Goal: Task Accomplishment & Management: Complete application form

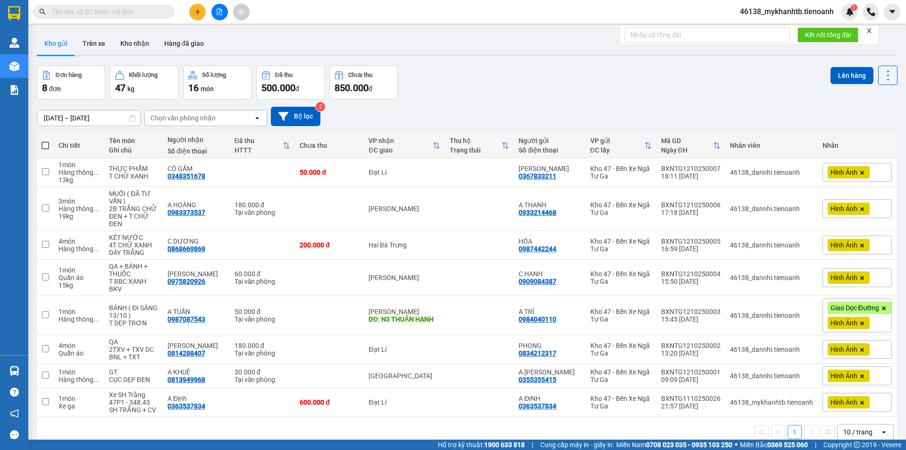
click at [207, 15] on div at bounding box center [219, 12] width 71 height 17
click at [199, 12] on icon "plus" at bounding box center [197, 11] width 7 height 7
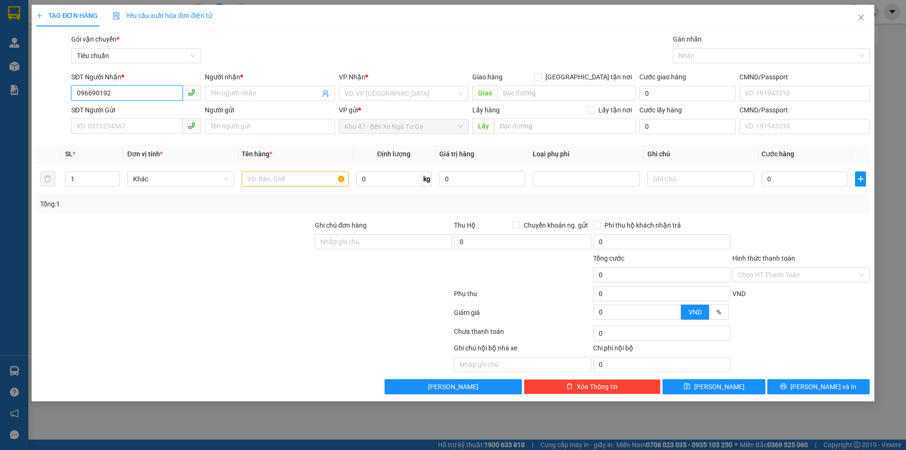
type input "0966901920"
click at [110, 116] on div "0966901920 - SINH" at bounding box center [136, 112] width 118 height 10
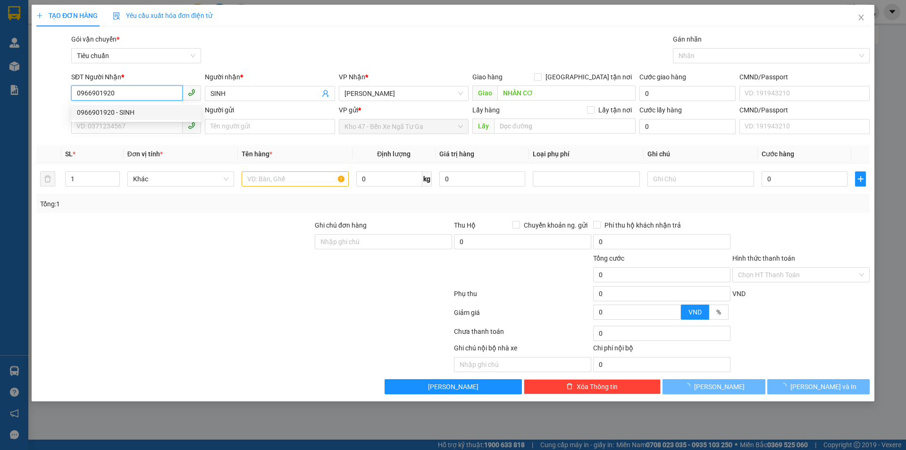
type input "SINH"
type input "NHÂN CƠ"
type input "140.000"
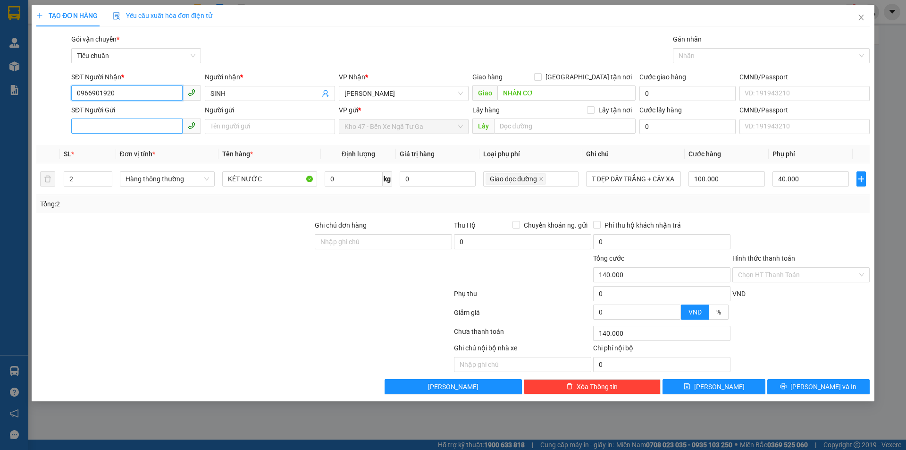
type input "0966901920"
click at [134, 133] on input "SĐT Người Gửi" at bounding box center [126, 125] width 111 height 15
click at [142, 148] on div "0987442244 - HÓA" at bounding box center [136, 145] width 118 height 10
type input "0987442244"
type input "HÓA"
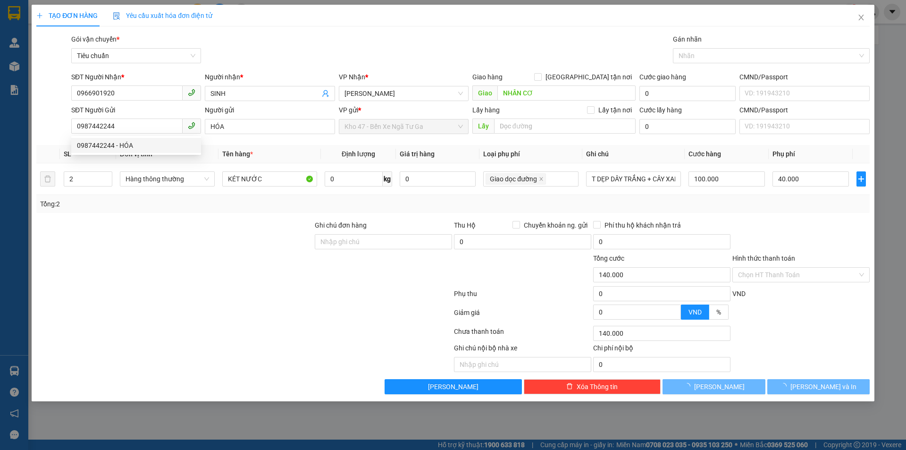
click at [150, 214] on div "Transit Pickup Surcharge Ids Transit Deliver Surcharge Ids Transit Deliver Surc…" at bounding box center [452, 214] width 833 height 360
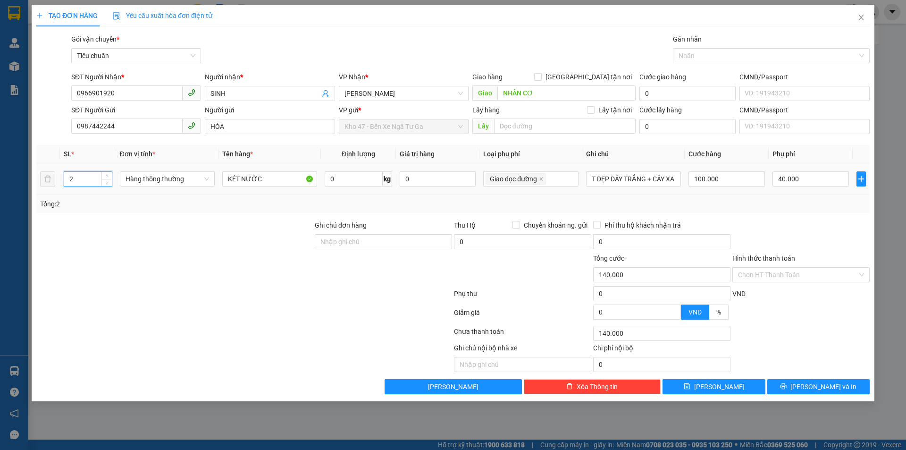
drag, startPoint x: 75, startPoint y: 176, endPoint x: 62, endPoint y: 185, distance: 16.0
click at [61, 181] on td "2" at bounding box center [88, 179] width 56 height 32
type input "1"
drag, startPoint x: 131, startPoint y: 223, endPoint x: 350, endPoint y: 177, distance: 223.6
click at [132, 223] on div at bounding box center [174, 236] width 278 height 33
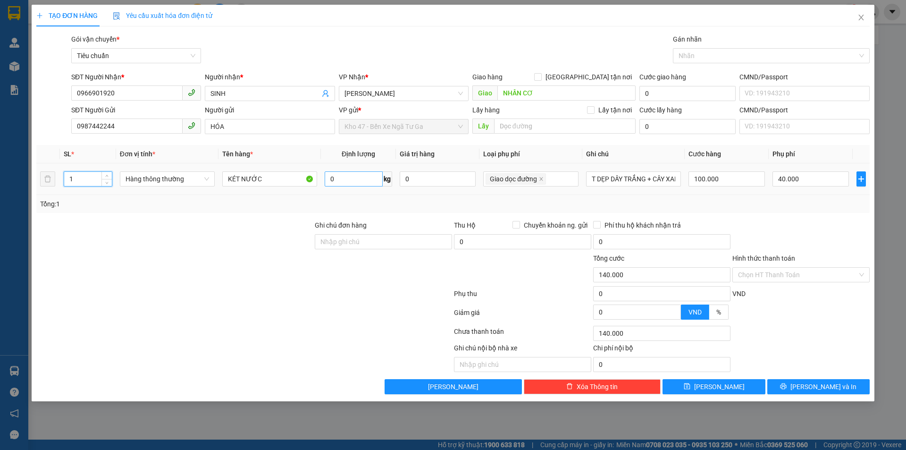
type input "20.000"
type input "0"
type input "20.000"
click at [350, 177] on input "0" at bounding box center [354, 178] width 58 height 15
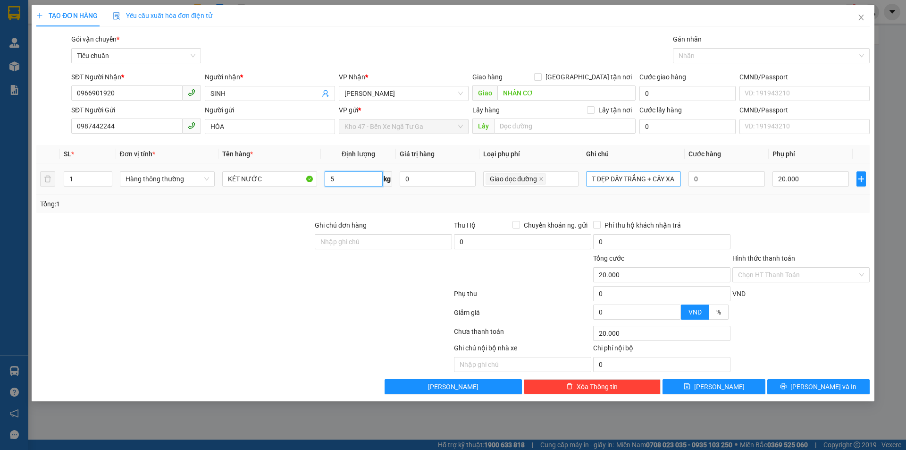
type input "5"
click at [637, 184] on input "T DẸP DÂY TRẮNG + CÂY XANH DÀI" at bounding box center [633, 178] width 95 height 15
type input "50.000"
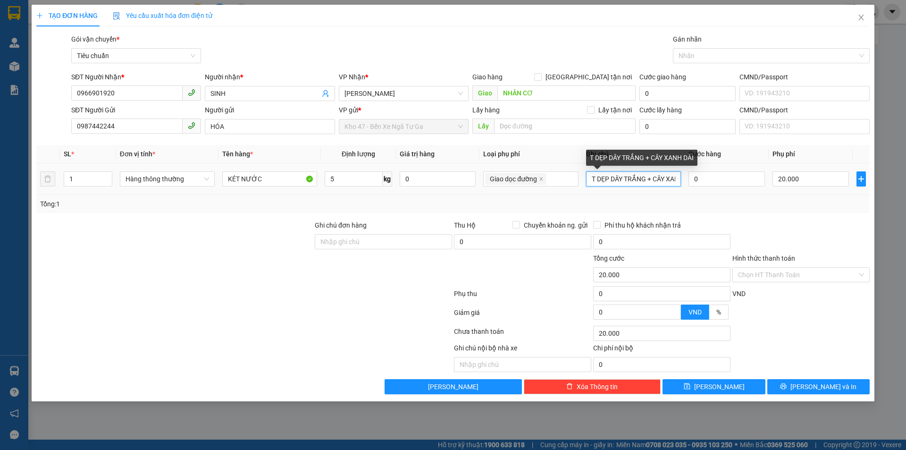
type input "50.000"
type input "30.000"
click at [637, 184] on input "T DẸP DÂY TRẮNG + CÂY XANH DÀI" at bounding box center [633, 178] width 95 height 15
type input "t"
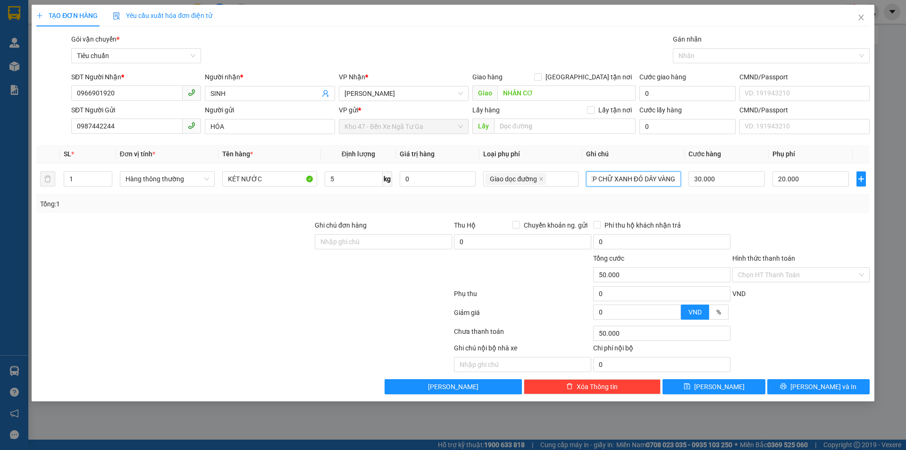
type input "T DẸP CHỮ XANH ĐỎ DÂY VÀNG"
click at [759, 236] on div at bounding box center [800, 236] width 139 height 33
click at [783, 271] on input "Hình thức thanh toán" at bounding box center [797, 274] width 119 height 14
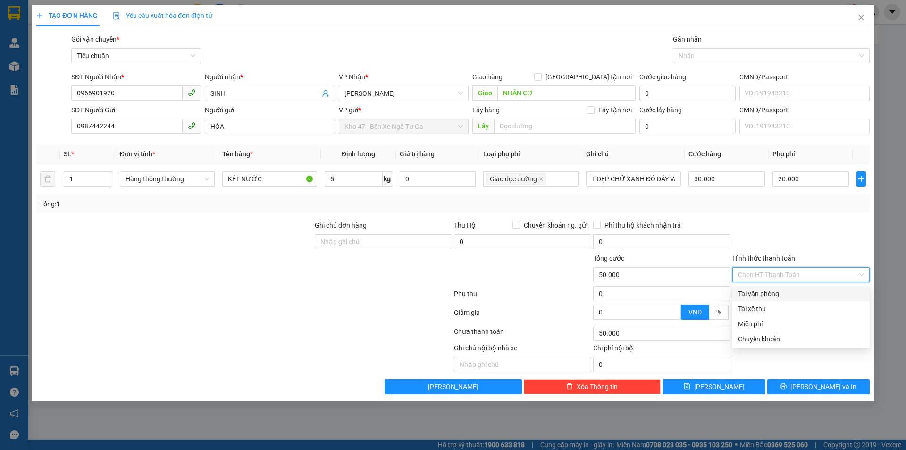
click at [789, 287] on div "Tại văn phòng" at bounding box center [800, 293] width 137 height 15
type input "0"
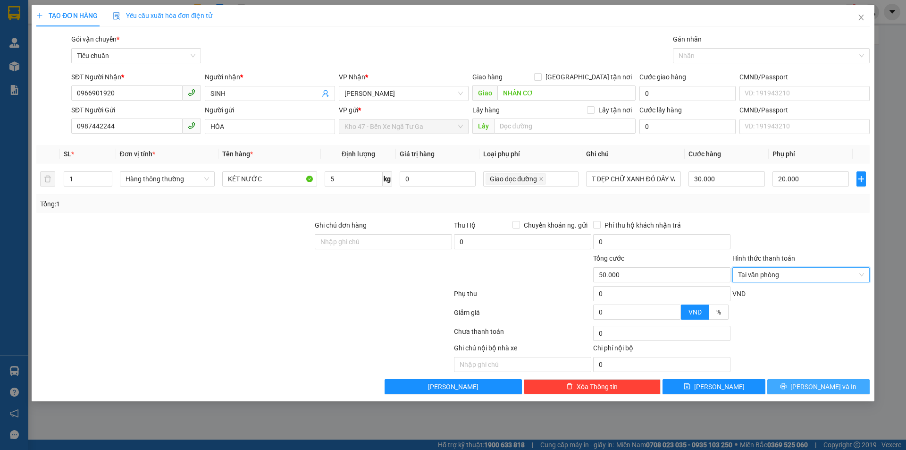
click at [813, 387] on span "[PERSON_NAME] và In" at bounding box center [823, 386] width 66 height 10
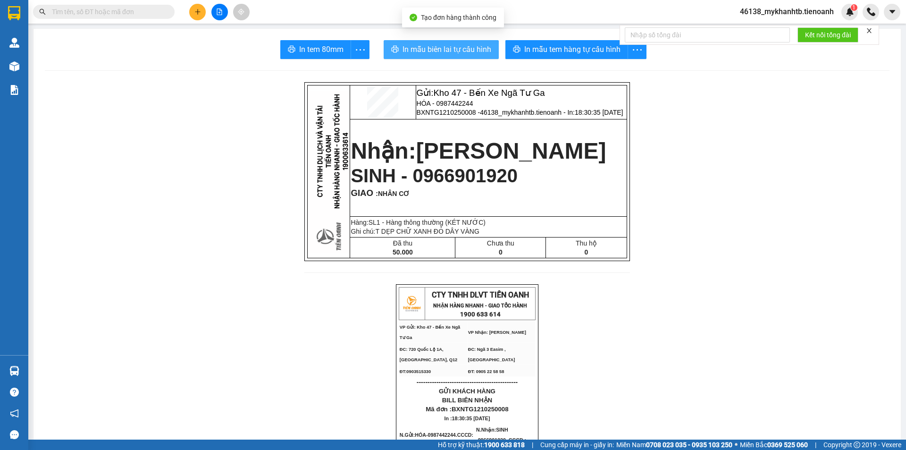
click at [433, 44] on span "In mẫu biên lai tự cấu hình" at bounding box center [446, 49] width 89 height 12
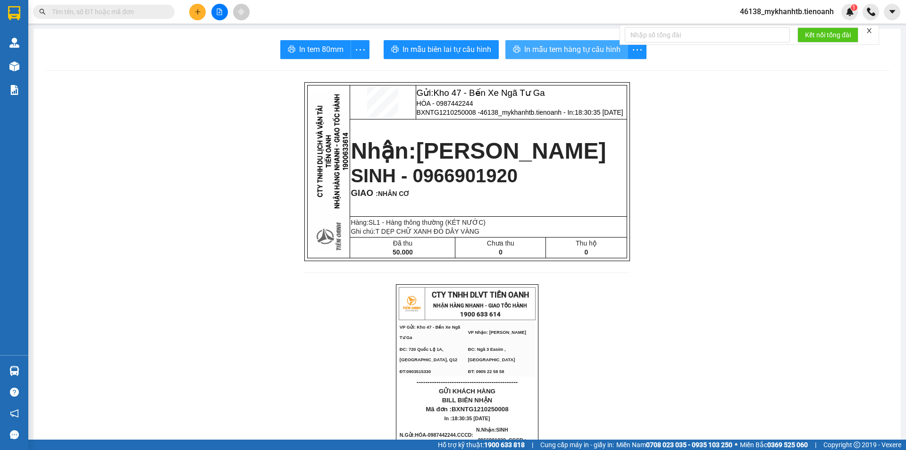
click at [572, 53] on span "In mẫu tem hàng tự cấu hình" at bounding box center [572, 49] width 96 height 12
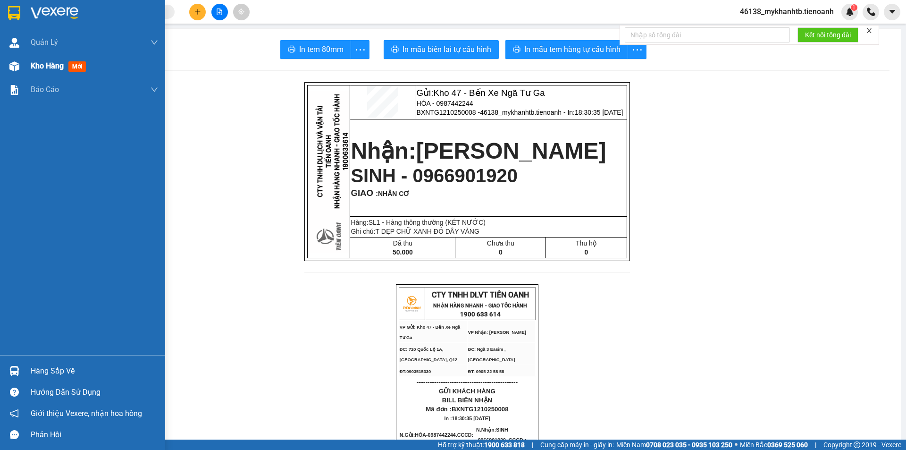
click at [40, 74] on div "Kho hàng mới" at bounding box center [94, 66] width 127 height 24
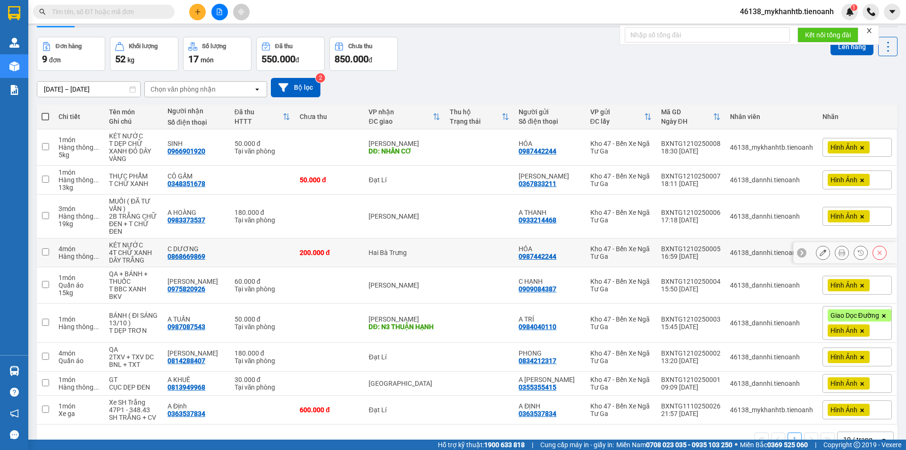
scroll to position [45, 0]
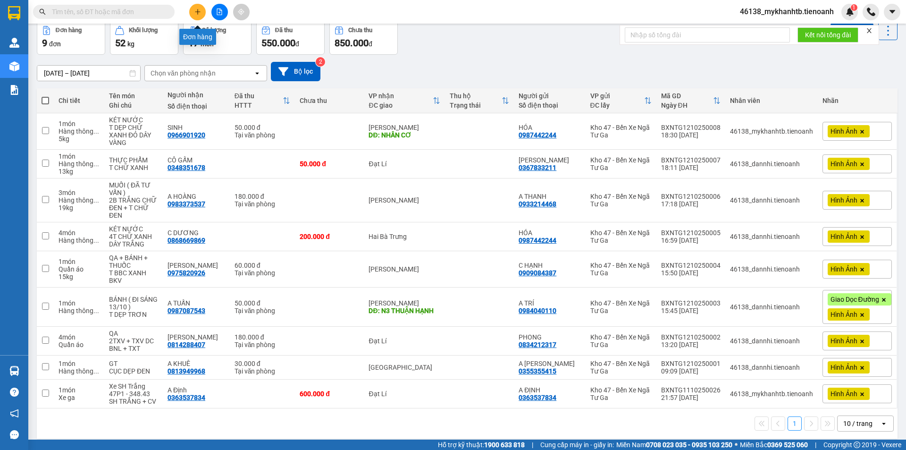
click at [199, 12] on icon "plus" at bounding box center [197, 11] width 7 height 7
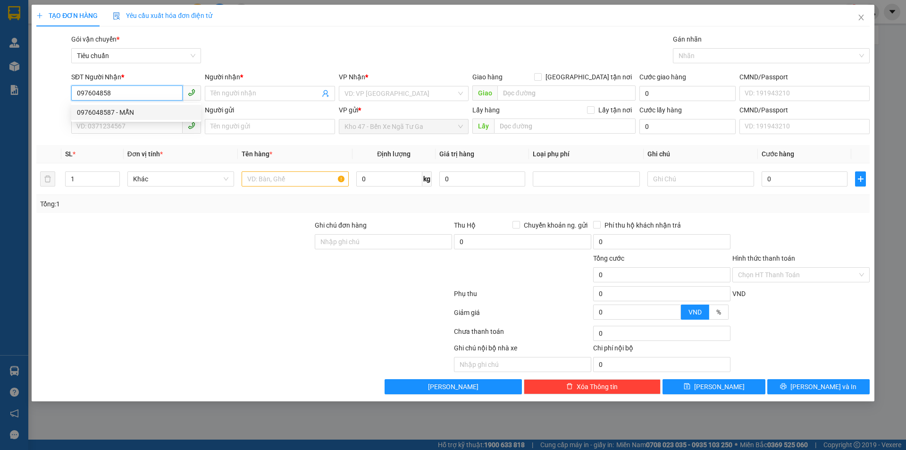
click at [139, 106] on div "0976048587 - MẪN" at bounding box center [136, 112] width 130 height 15
type input "0976048587"
type input "MẪN"
type input "80.000"
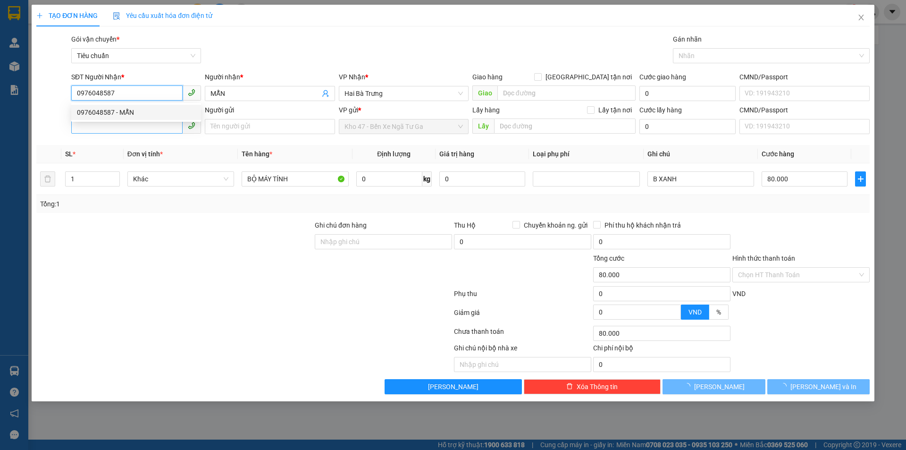
type input "0976048587"
click at [143, 125] on input "SĐT Người Gửi" at bounding box center [126, 125] width 111 height 15
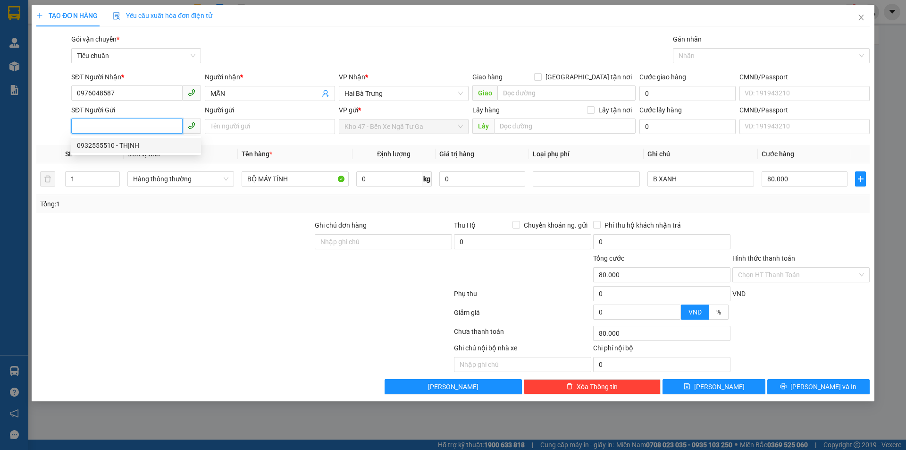
click at [148, 146] on div "0932555510 - THỊNH" at bounding box center [136, 145] width 118 height 10
type input "0932555510"
type input "THỊNH"
click at [154, 178] on span "Hàng thông thường" at bounding box center [180, 179] width 95 height 14
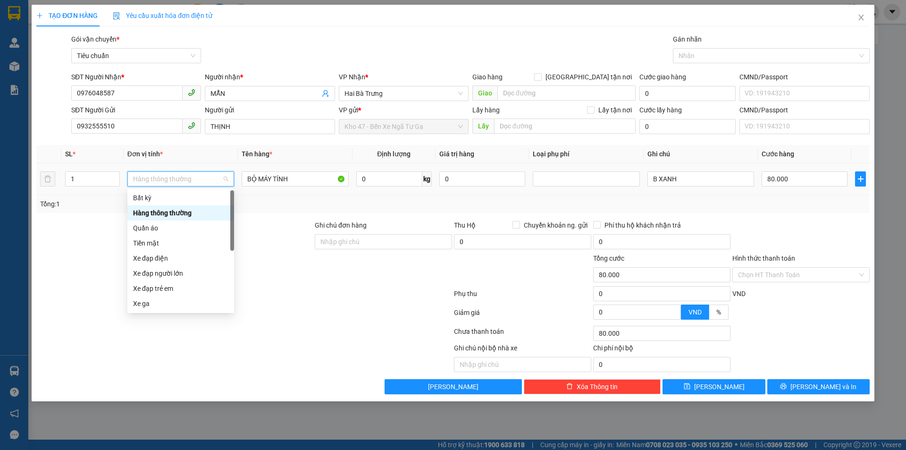
type input "Q"
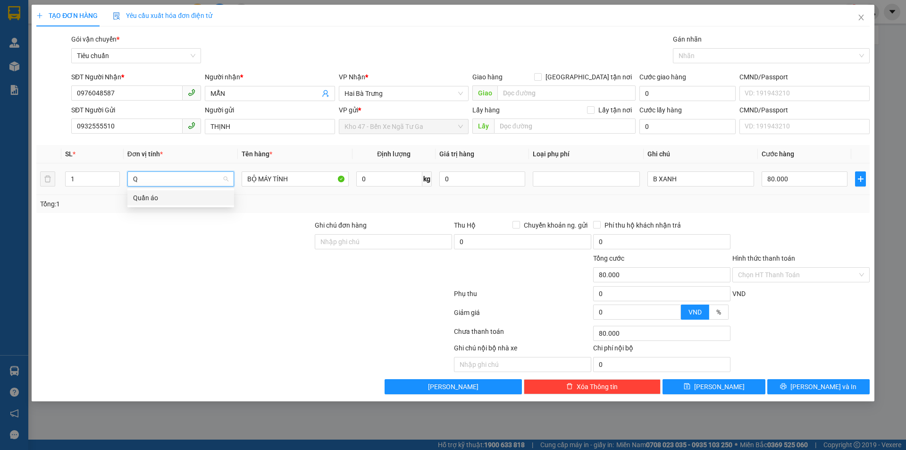
drag, startPoint x: 153, startPoint y: 194, endPoint x: 204, endPoint y: 266, distance: 88.2
click at [153, 196] on div "Quần áo" at bounding box center [180, 197] width 95 height 10
click at [204, 266] on div at bounding box center [174, 269] width 278 height 33
type input "0"
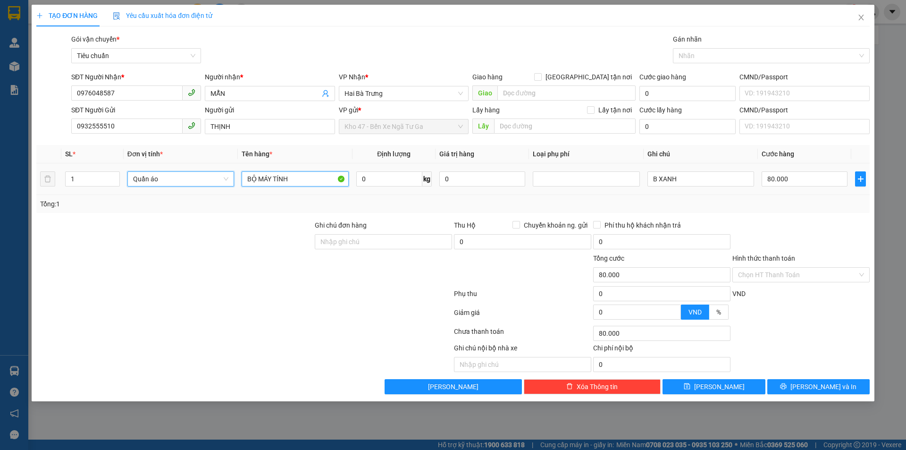
type input "0"
click at [298, 179] on input "BỘ MÁY TÍNH" at bounding box center [295, 178] width 107 height 15
click at [298, 179] on input "Q" at bounding box center [295, 178] width 107 height 15
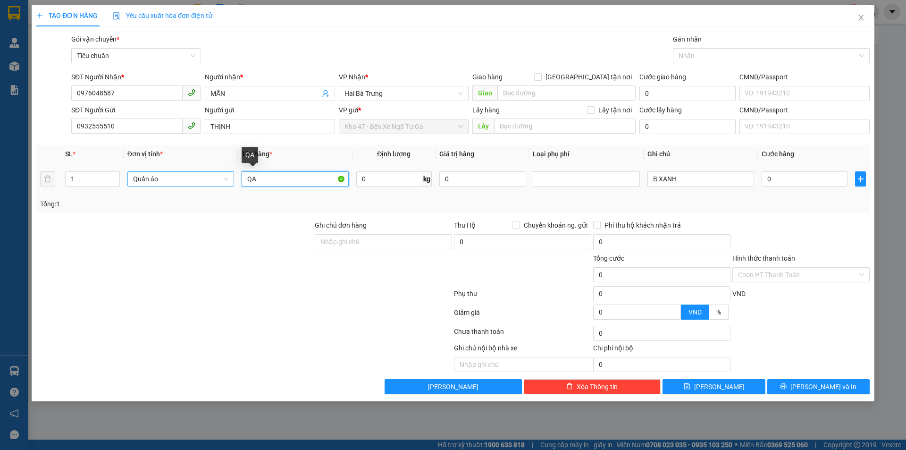
type input "QA"
click at [279, 216] on div "Transit Pickup Surcharge Ids Transit Deliver Surcharge Ids Transit Deliver Surc…" at bounding box center [452, 214] width 833 height 360
click at [392, 180] on input "0" at bounding box center [389, 178] width 66 height 15
type input "65"
click at [405, 202] on div "Tổng: 1" at bounding box center [453, 204] width 826 height 10
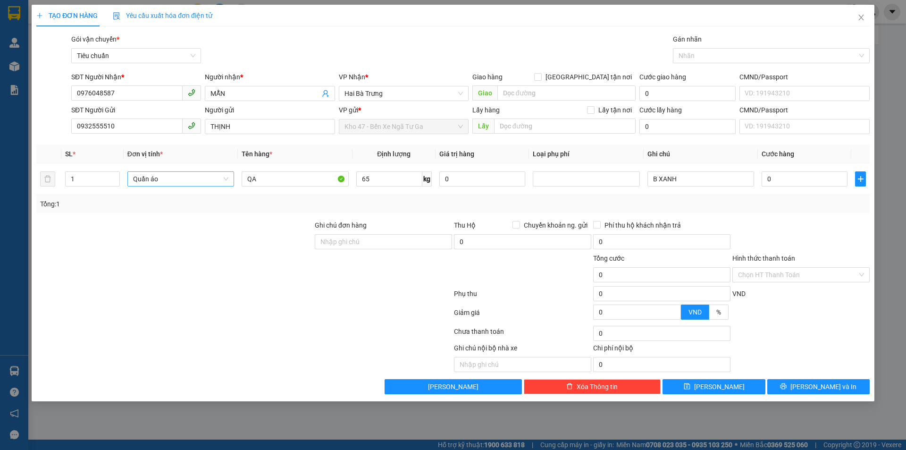
type input "140.000"
click at [393, 182] on input "65" at bounding box center [389, 178] width 66 height 15
type input "72"
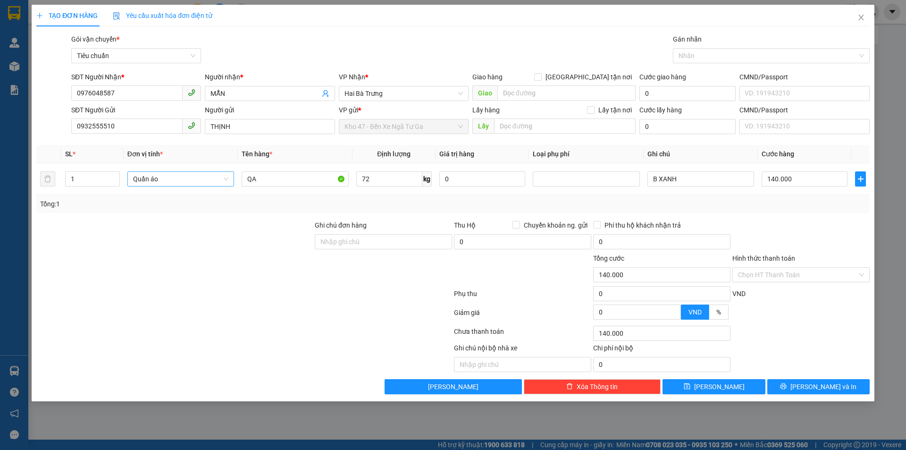
click at [411, 207] on div "Tổng: 1" at bounding box center [453, 204] width 826 height 10
type input "161.000"
click at [814, 183] on input "161.000" at bounding box center [804, 178] width 86 height 15
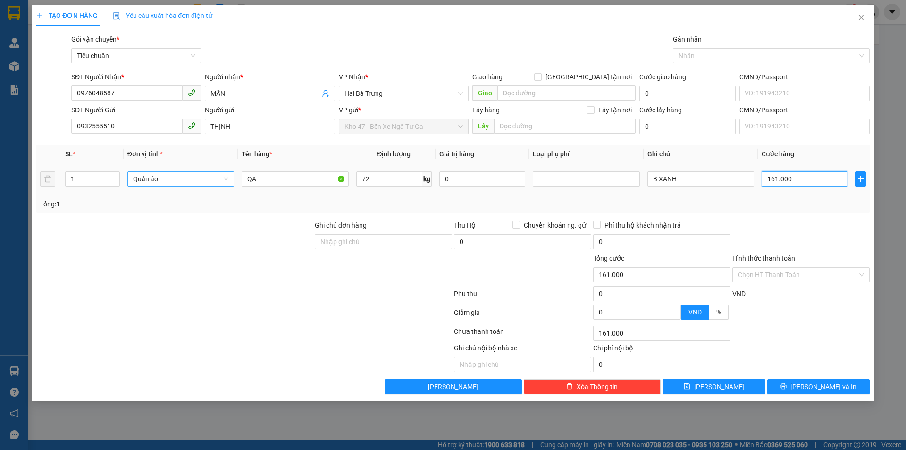
type input "1"
type input "17"
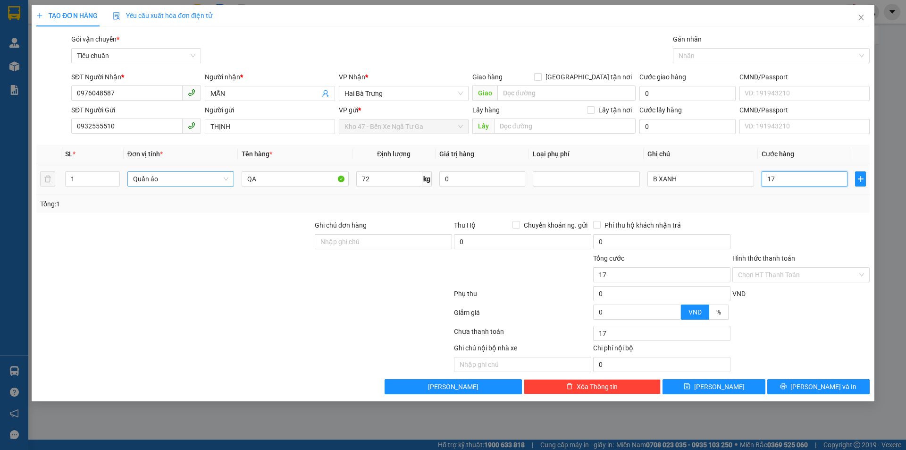
type input "170"
type input "170.000"
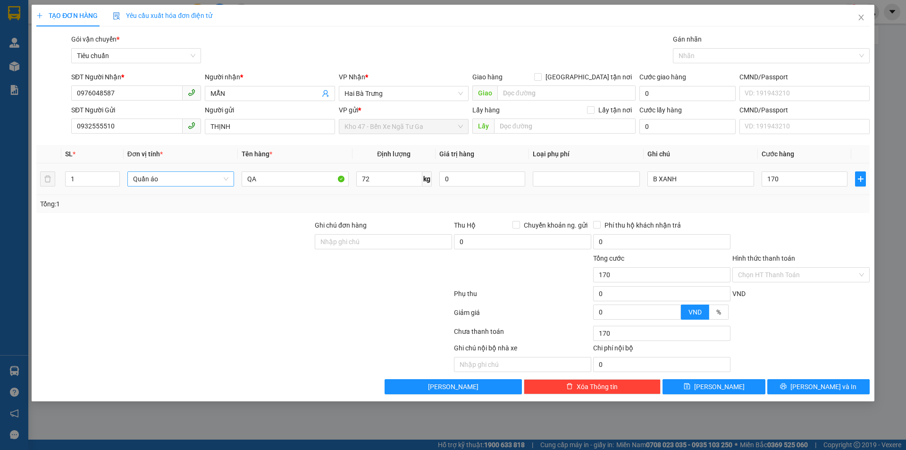
type input "170.000"
click at [819, 195] on div "SL * Đơn vị tính * Tên hàng * Định lượng Giá trị hàng Loại phụ phí Ghi chú Cước…" at bounding box center [452, 179] width 833 height 68
click at [817, 380] on button "[PERSON_NAME] và In" at bounding box center [818, 386] width 102 height 15
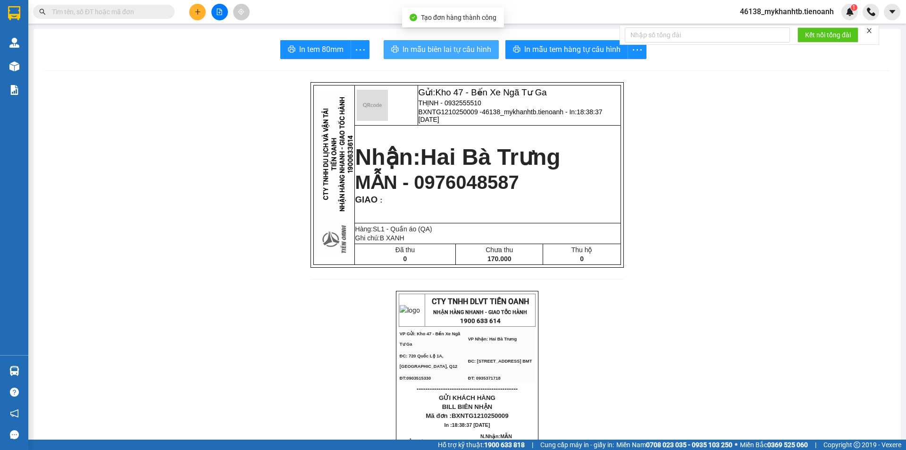
drag, startPoint x: 407, startPoint y: 45, endPoint x: 450, endPoint y: 35, distance: 44.5
click at [408, 45] on span "In mẫu biên lai tự cấu hình" at bounding box center [446, 49] width 89 height 12
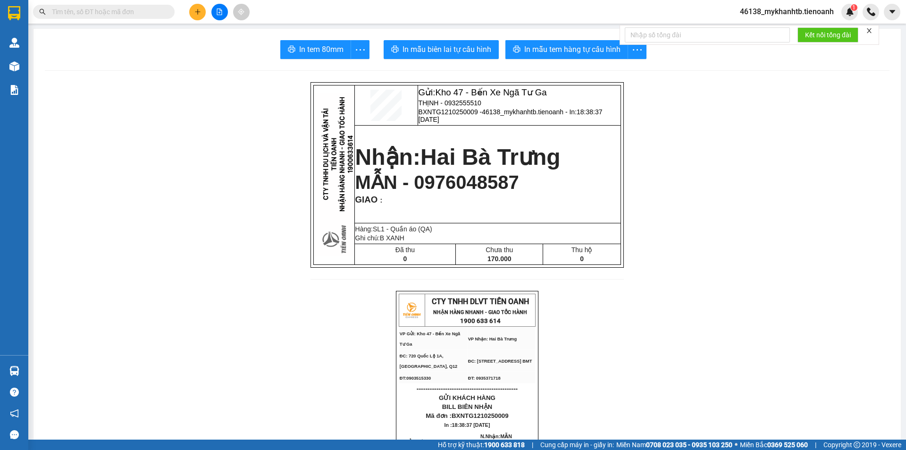
click at [145, 11] on input "text" at bounding box center [107, 12] width 111 height 10
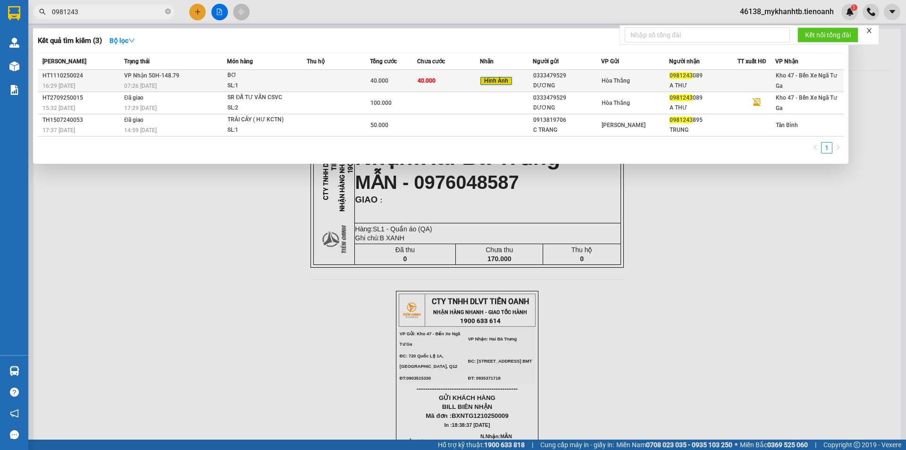
type input "0981243"
click at [381, 79] on span "40.000" at bounding box center [379, 80] width 18 height 7
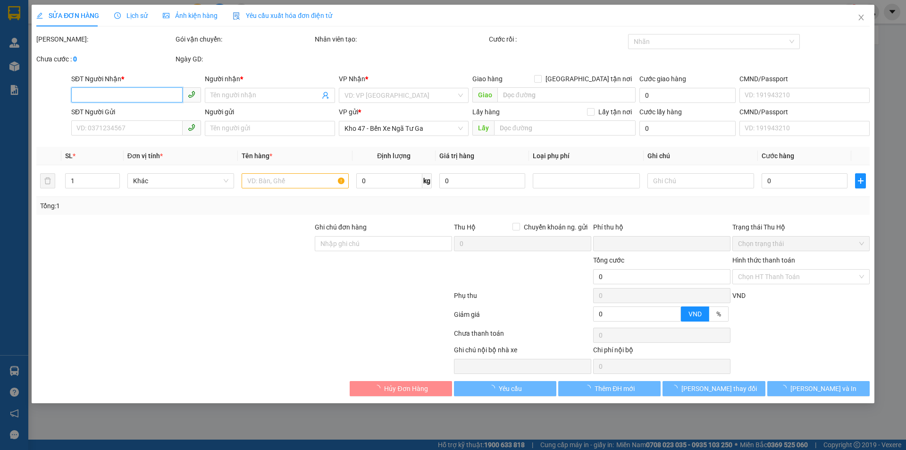
type input "0981243089"
type input "A THƯ"
type input "0333479529"
type input "DƯƠNG"
type input "0"
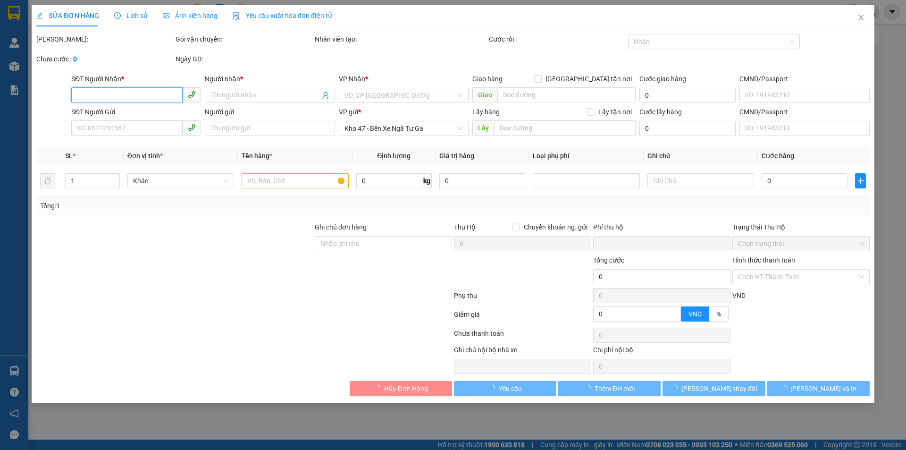
type input "40.000"
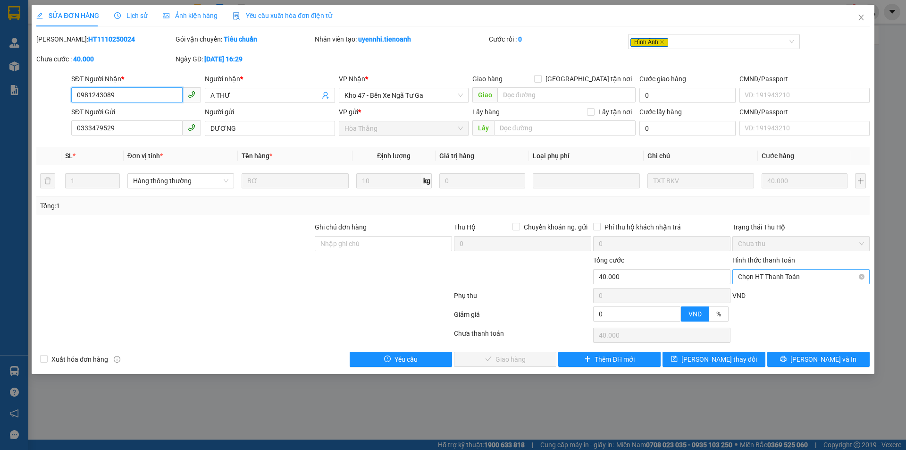
click at [798, 269] on div "Chọn HT Thanh Toán" at bounding box center [800, 276] width 137 height 15
click at [800, 294] on div "Tại văn phòng" at bounding box center [801, 295] width 126 height 10
type input "0"
click at [513, 358] on span "[PERSON_NAME] và Giao hàng" at bounding box center [517, 359] width 91 height 10
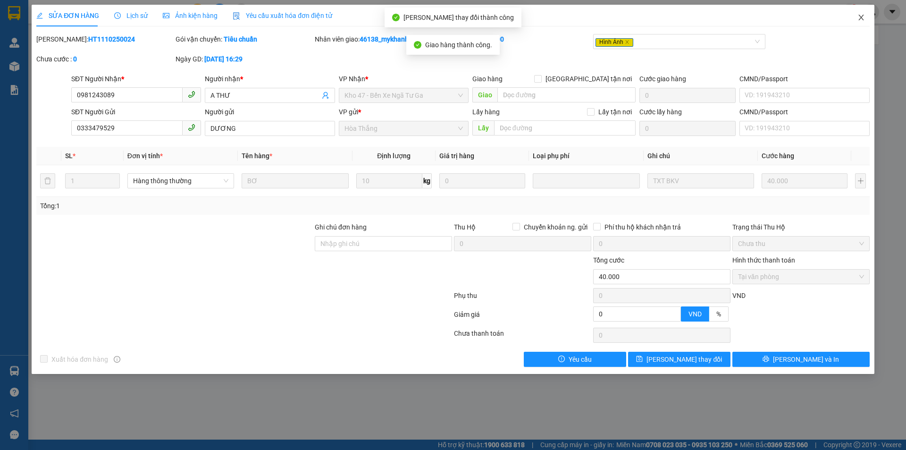
click at [866, 15] on span "Close" at bounding box center [861, 18] width 26 height 26
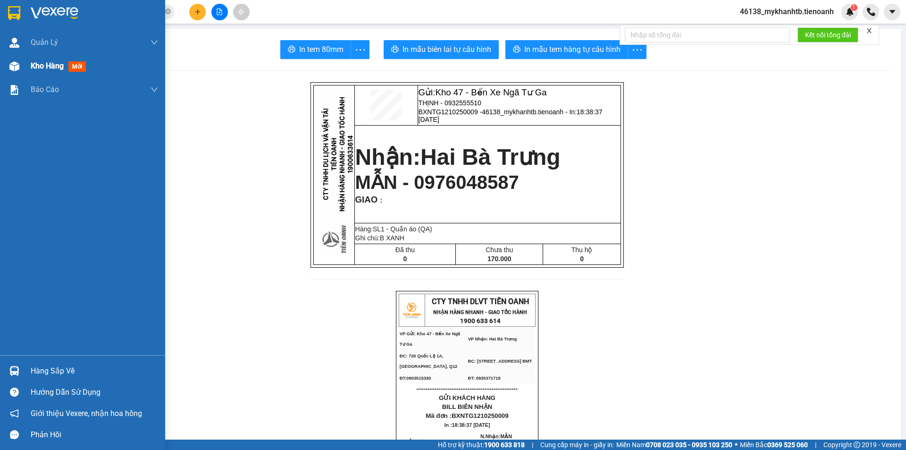
click at [15, 62] on img at bounding box center [14, 66] width 10 height 10
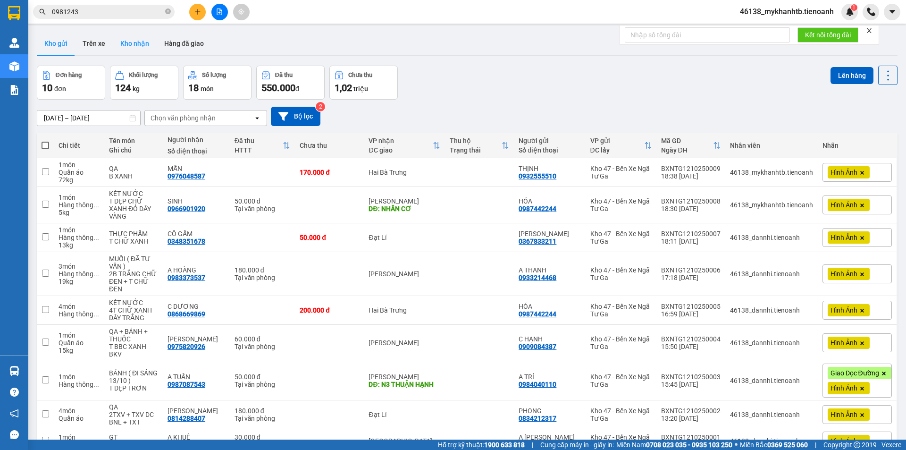
click at [136, 40] on button "Kho nhận" at bounding box center [135, 43] width 44 height 23
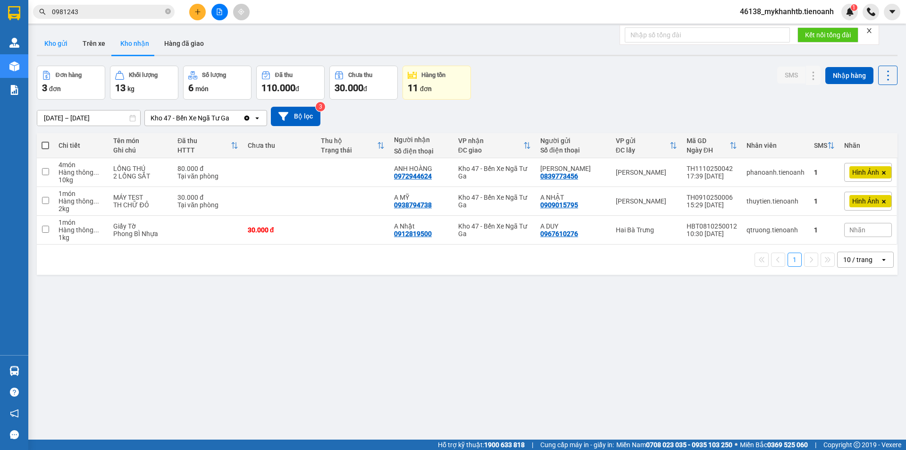
click at [47, 46] on button "Kho gửi" at bounding box center [56, 43] width 38 height 23
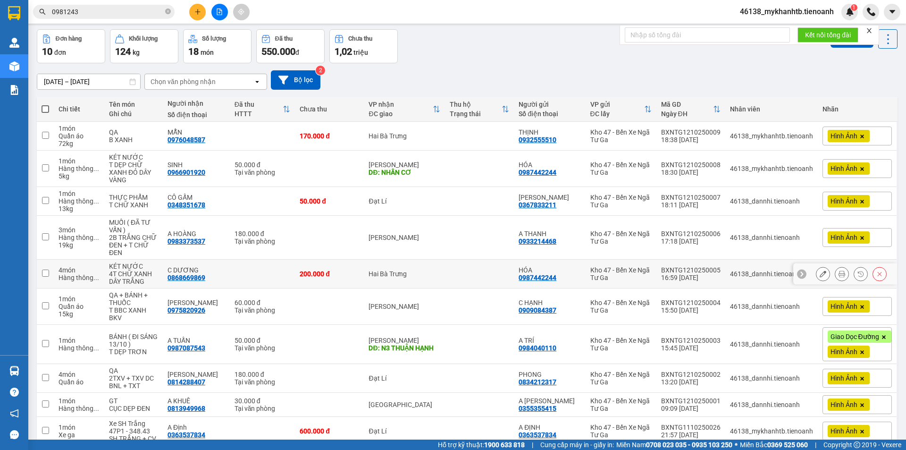
scroll to position [74, 0]
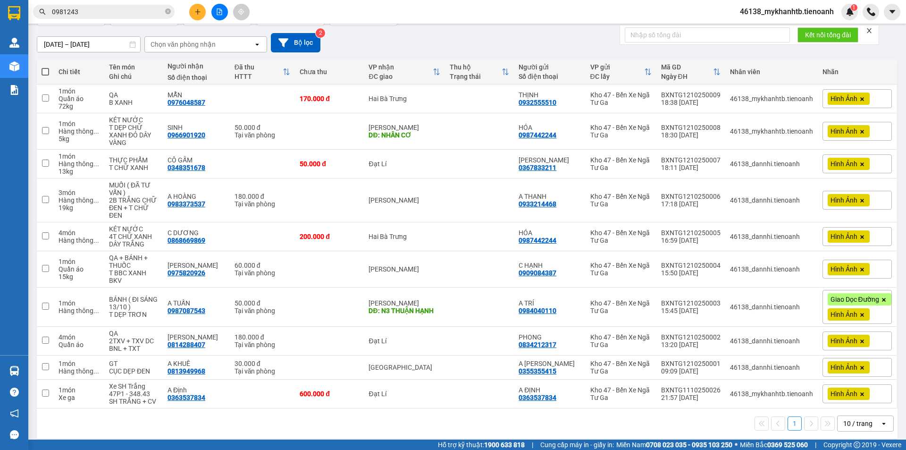
click at [50, 68] on th at bounding box center [45, 71] width 17 height 25
drag, startPoint x: 47, startPoint y: 71, endPoint x: 45, endPoint y: 97, distance: 26.0
click at [47, 74] on span at bounding box center [46, 72] width 8 height 8
click at [45, 67] on input "checkbox" at bounding box center [45, 67] width 0 height 0
checkbox input "true"
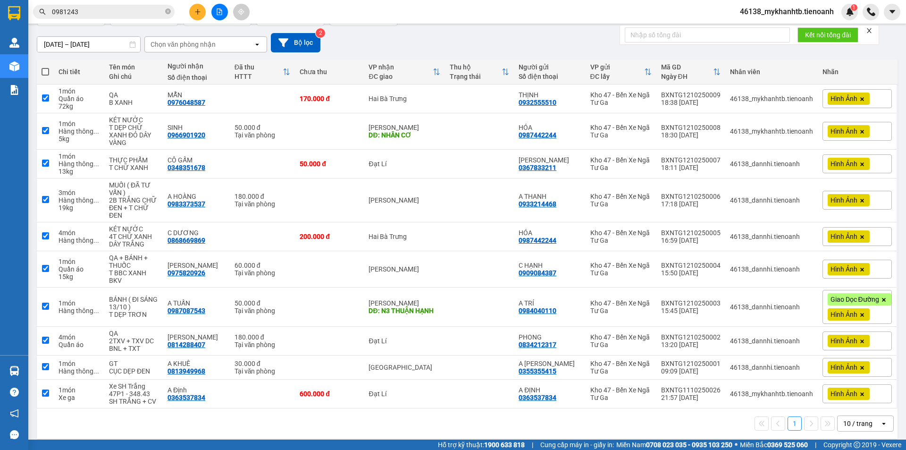
checkbox input "true"
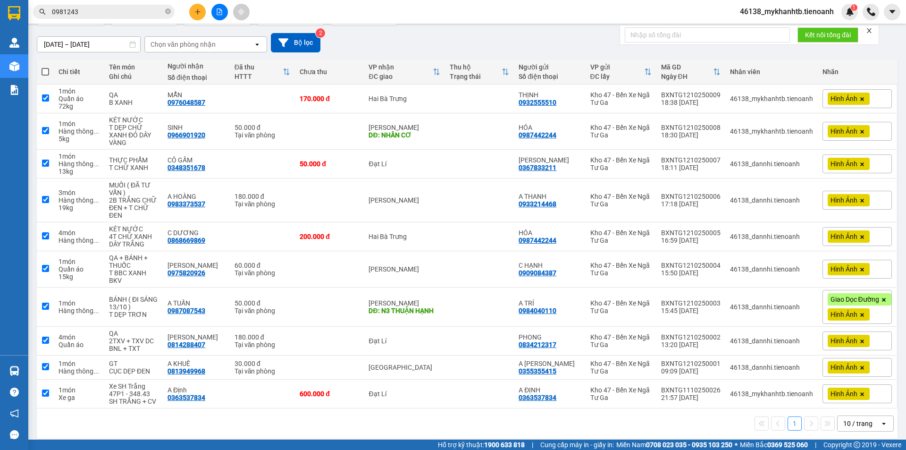
checkbox input "true"
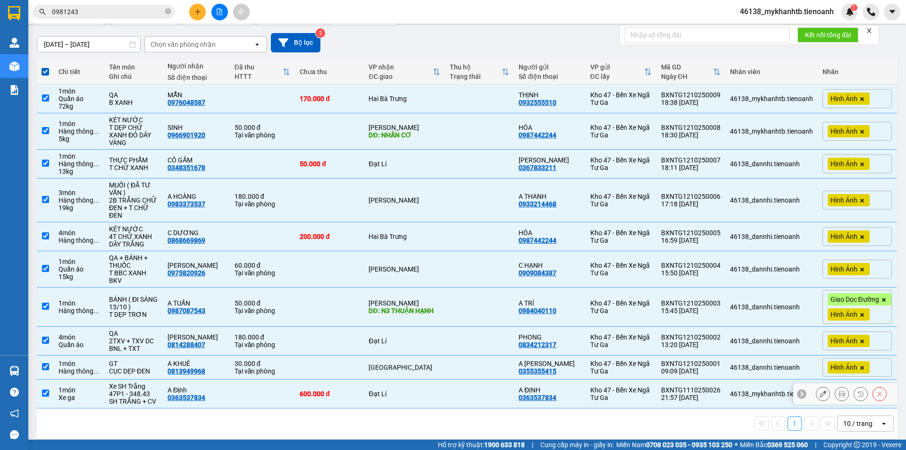
click at [49, 389] on input "checkbox" at bounding box center [45, 392] width 7 height 7
checkbox input "false"
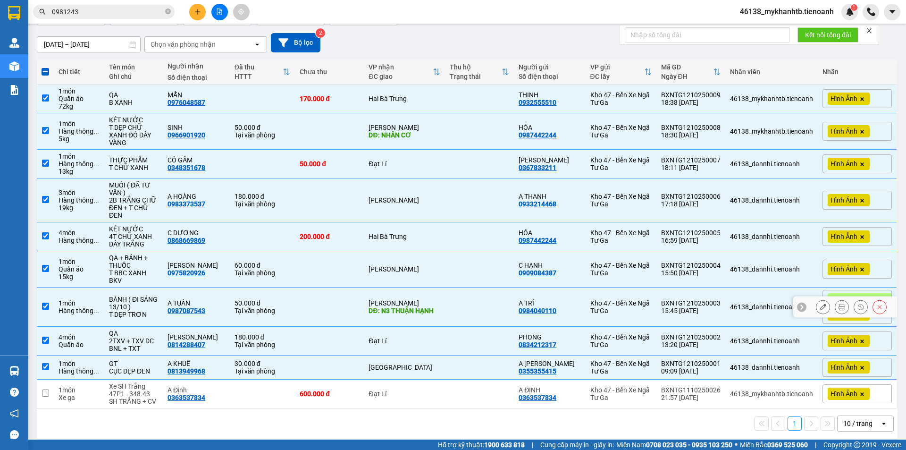
click at [47, 302] on input "checkbox" at bounding box center [45, 305] width 7 height 7
checkbox input "false"
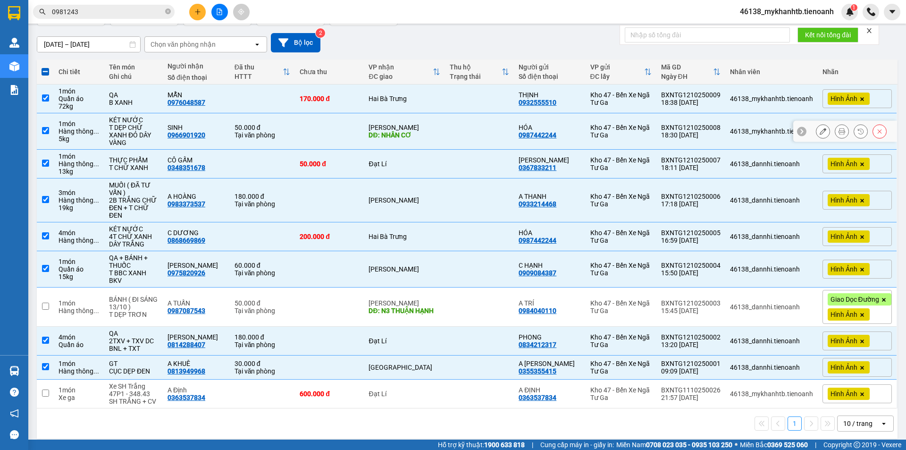
click at [46, 133] on input "checkbox" at bounding box center [45, 130] width 7 height 7
checkbox input "false"
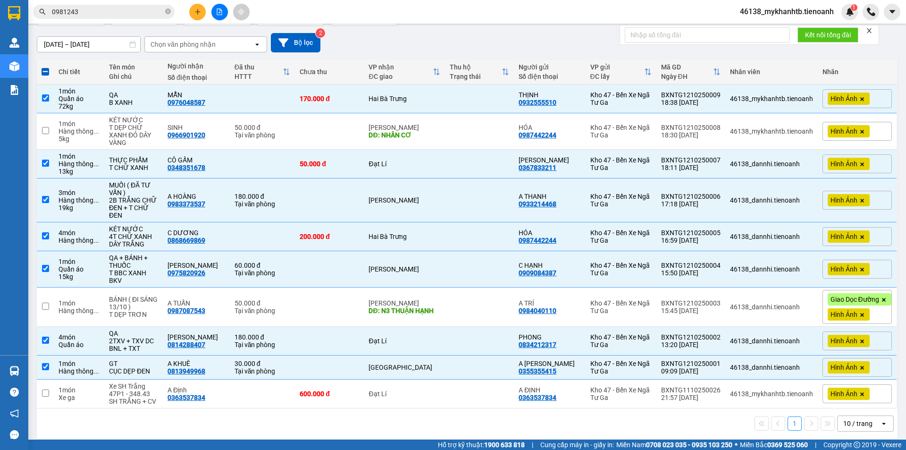
scroll to position [0, 0]
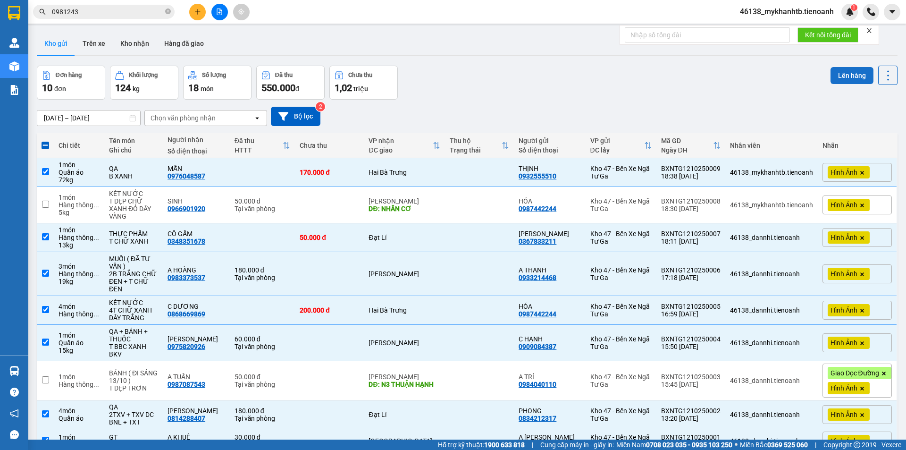
drag, startPoint x: 851, startPoint y: 77, endPoint x: 876, endPoint y: 96, distance: 31.4
click at [851, 78] on button "Lên hàng" at bounding box center [851, 75] width 43 height 17
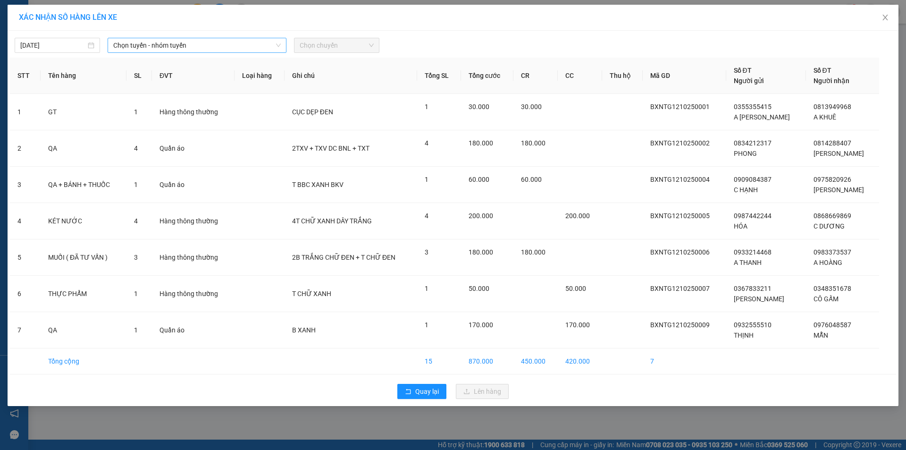
drag, startPoint x: 164, startPoint y: 46, endPoint x: 181, endPoint y: 52, distance: 18.2
click at [165, 46] on span "Chọn tuyến - nhóm tuyến" at bounding box center [196, 45] width 167 height 14
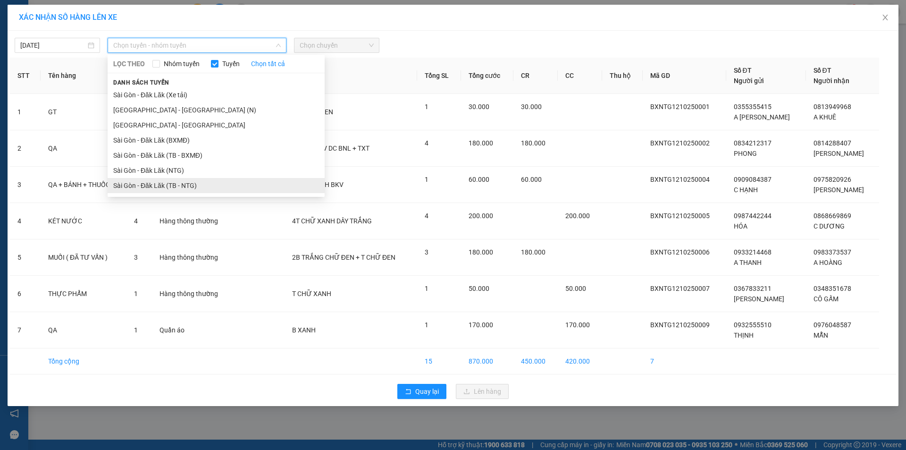
drag, startPoint x: 201, startPoint y: 191, endPoint x: 228, endPoint y: 149, distance: 49.9
click at [201, 190] on li "Sài Gòn - Đăk Lăk (TB - NTG)" at bounding box center [216, 185] width 217 height 15
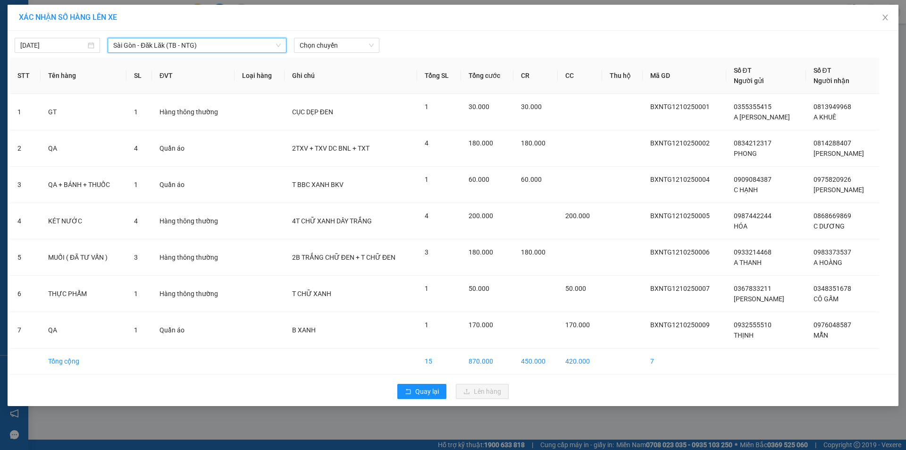
click at [326, 55] on div "[DATE] [GEOGRAPHIC_DATA] - Đăk Lăk (TB - [GEOGRAPHIC_DATA]) [GEOGRAPHIC_DATA] -…" at bounding box center [453, 218] width 891 height 375
click at [344, 45] on span "Chọn chuyến" at bounding box center [337, 45] width 74 height 14
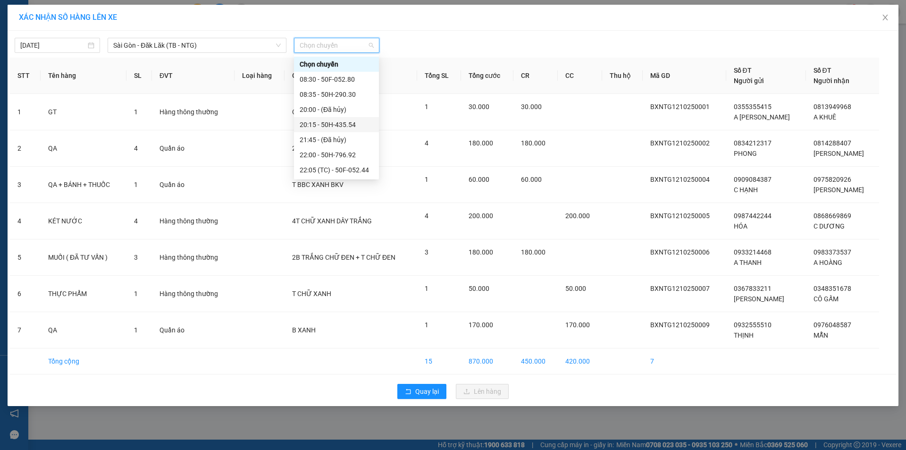
click at [349, 126] on div "20:15 - 50H-435.54" at bounding box center [337, 124] width 74 height 10
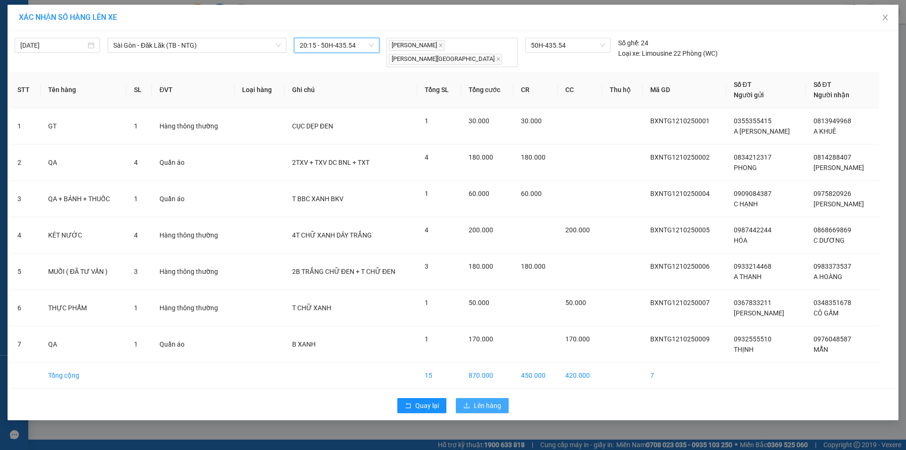
click at [481, 400] on span "Lên hàng" at bounding box center [487, 405] width 27 height 10
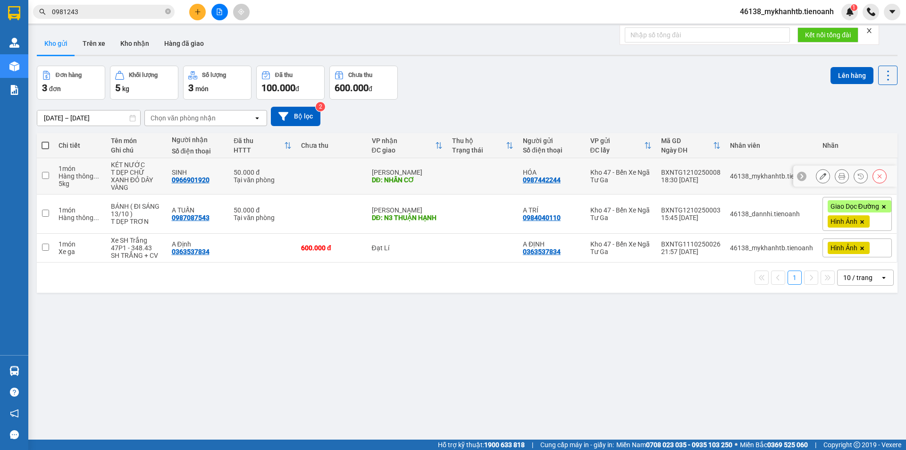
click at [214, 175] on div "SINH" at bounding box center [198, 172] width 53 height 8
checkbox input "true"
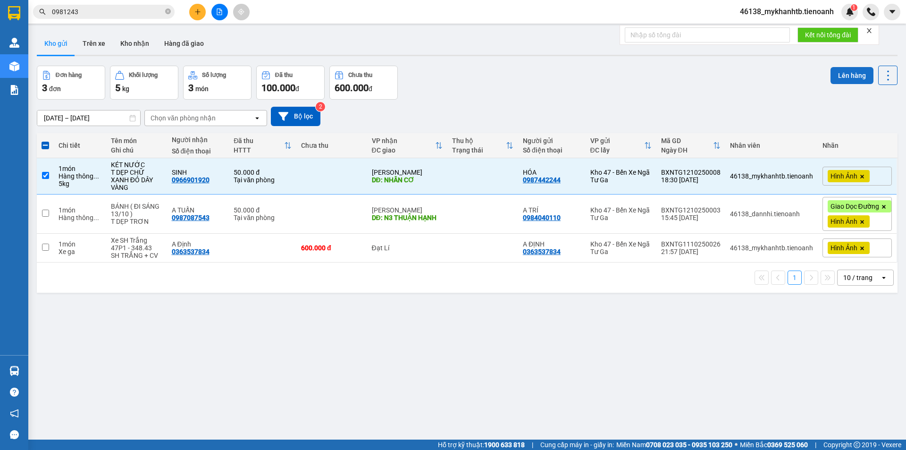
click at [850, 74] on button "Lên hàng" at bounding box center [851, 75] width 43 height 17
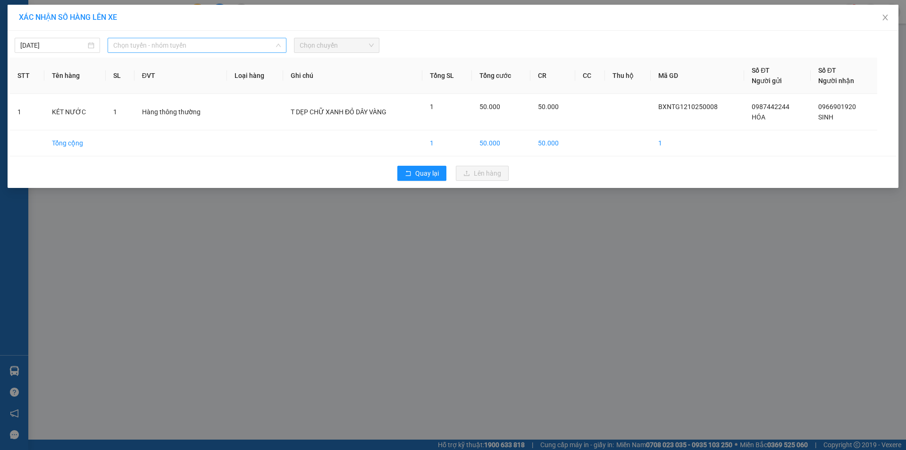
click at [150, 40] on span "Chọn tuyến - nhóm tuyến" at bounding box center [196, 45] width 167 height 14
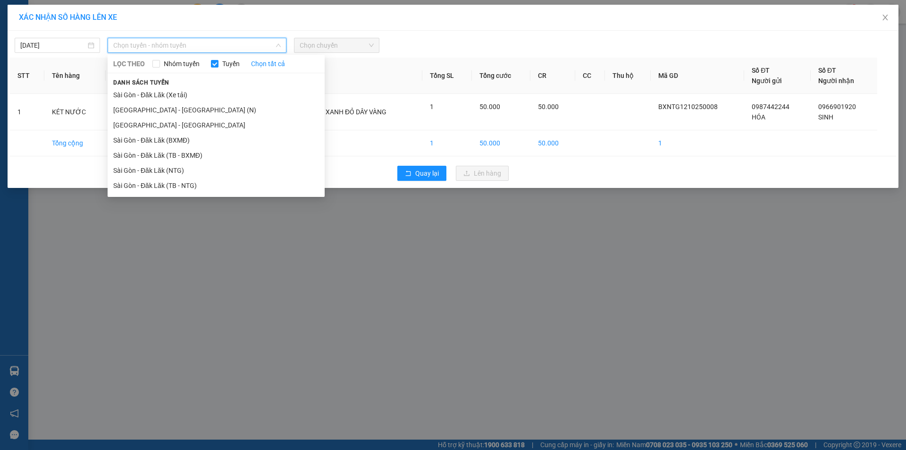
drag, startPoint x: 180, startPoint y: 188, endPoint x: 188, endPoint y: 184, distance: 9.3
click at [183, 187] on li "Sài Gòn - Đăk Lăk (TB - NTG)" at bounding box center [216, 185] width 217 height 15
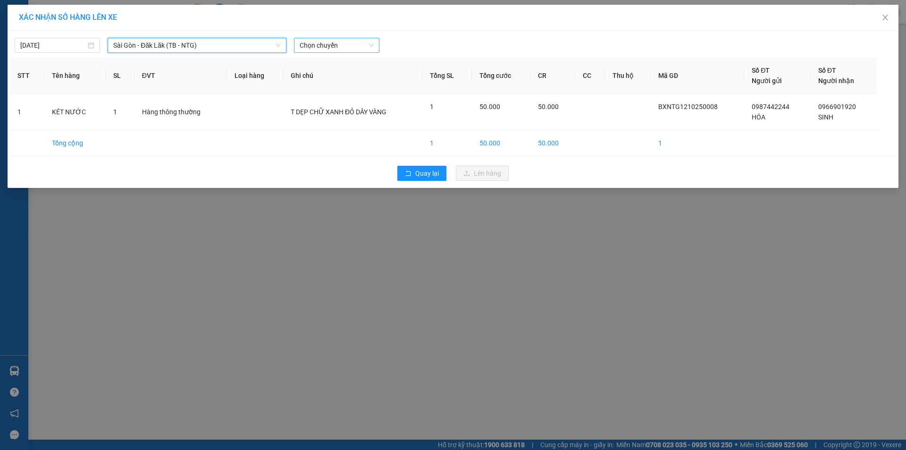
click at [351, 42] on span "Chọn chuyến" at bounding box center [337, 45] width 74 height 14
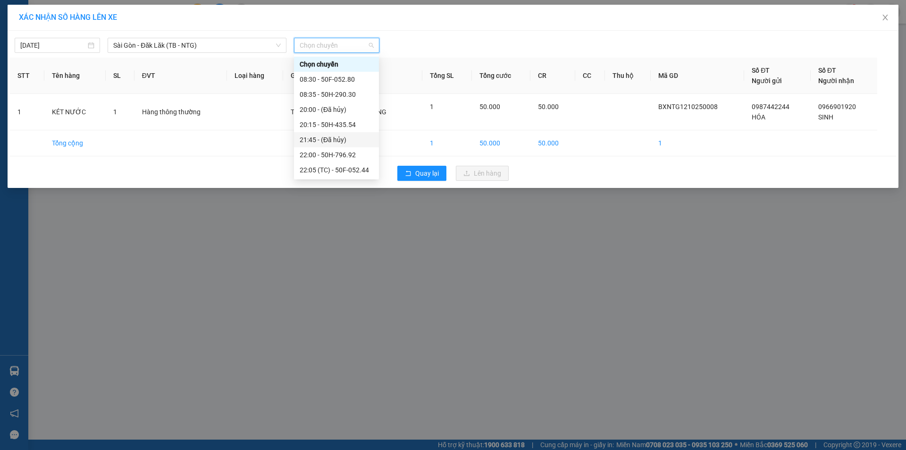
scroll to position [30, 0]
click at [358, 169] on div "23:10 - 50F-003.79" at bounding box center [337, 170] width 74 height 10
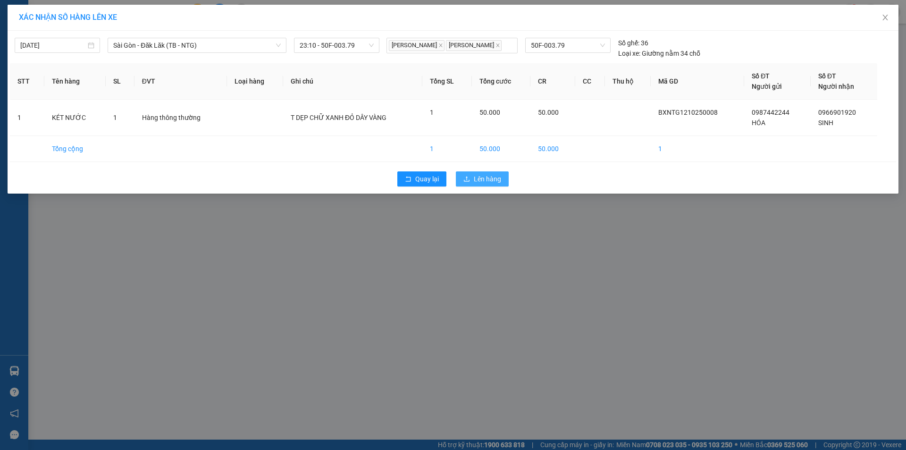
click at [501, 186] on button "Lên hàng" at bounding box center [482, 178] width 53 height 15
